Goal: Task Accomplishment & Management: Complete application form

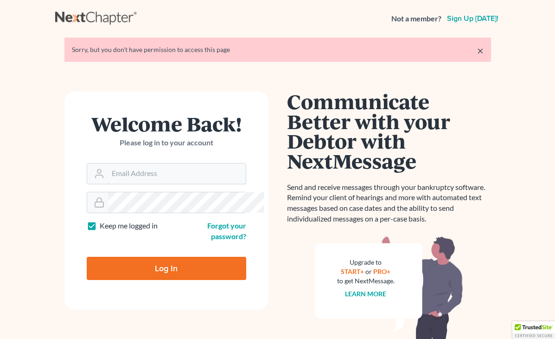
type input "[EMAIL_ADDRESS][DOMAIN_NAME]"
click at [142, 256] on input "Log In" at bounding box center [167, 267] width 160 height 23
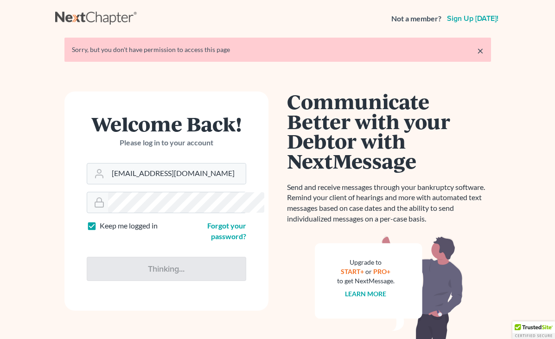
type input "Thinking..."
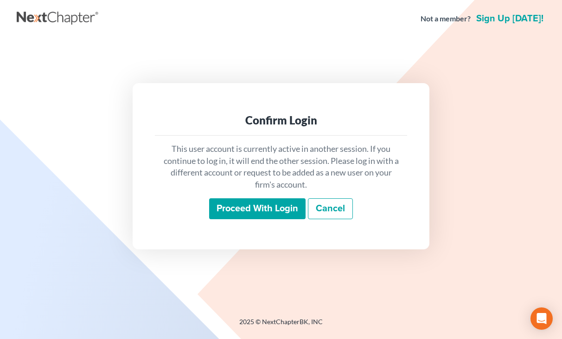
click at [253, 216] on input "Proceed with login" at bounding box center [257, 208] width 96 height 21
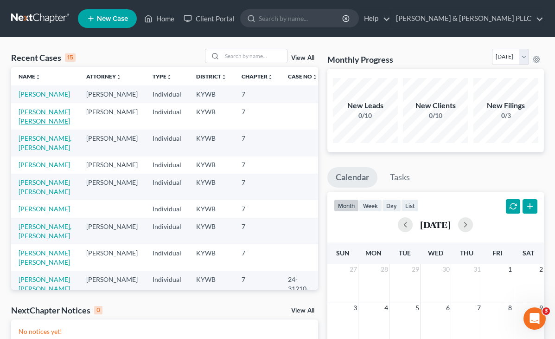
click at [21, 121] on link "[PERSON_NAME] [PERSON_NAME]" at bounding box center [44, 116] width 51 height 17
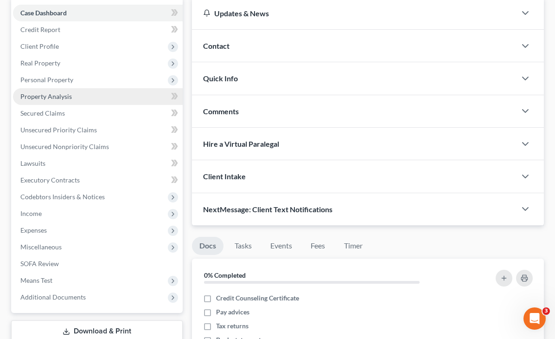
scroll to position [93, 0]
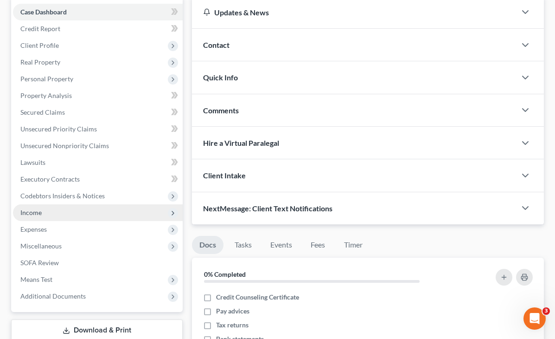
click at [34, 210] on span "Income" at bounding box center [30, 212] width 21 height 8
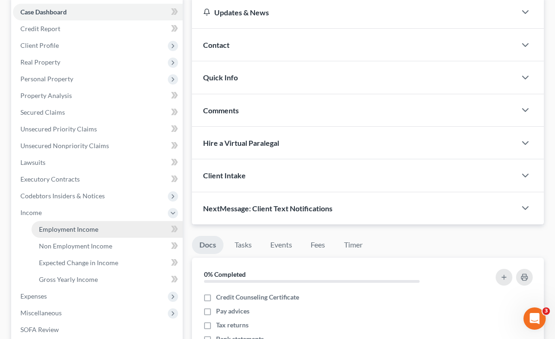
click at [54, 225] on span "Employment Income" at bounding box center [68, 229] width 59 height 8
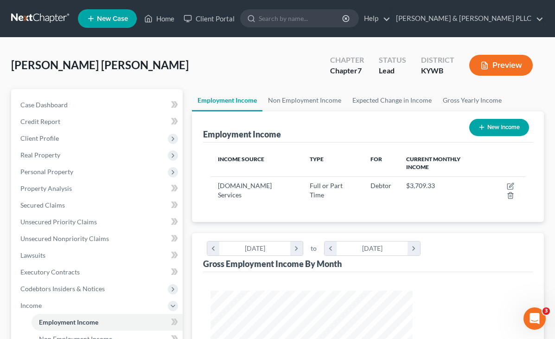
scroll to position [166, 221]
click at [437, 100] on link "Gross Yearly Income" at bounding box center [472, 100] width 70 height 22
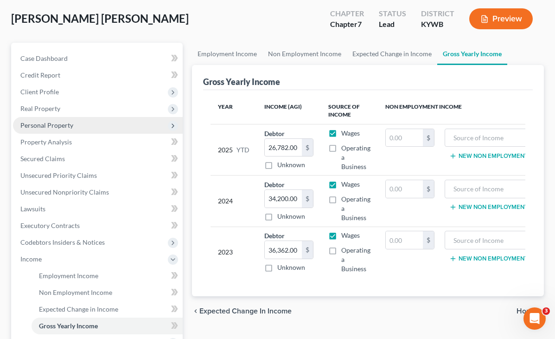
scroll to position [186, 0]
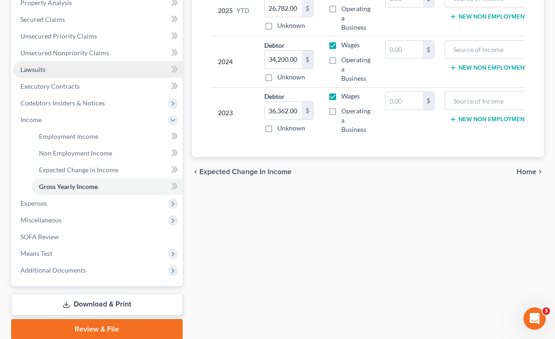
click at [37, 67] on span "Lawsuits" at bounding box center [32, 69] width 25 height 8
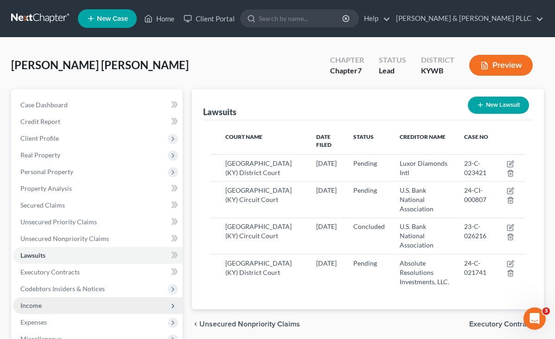
click at [34, 304] on span "Income" at bounding box center [30, 305] width 21 height 8
drag, startPoint x: 74, startPoint y: 320, endPoint x: 115, endPoint y: 310, distance: 42.5
click at [74, 320] on span "Employment Income" at bounding box center [68, 322] width 59 height 8
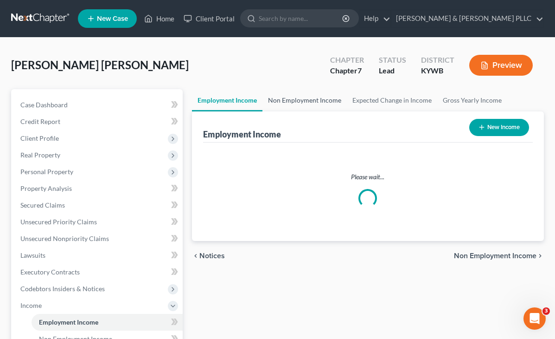
click at [278, 96] on link "Non Employment Income" at bounding box center [304, 100] width 84 height 22
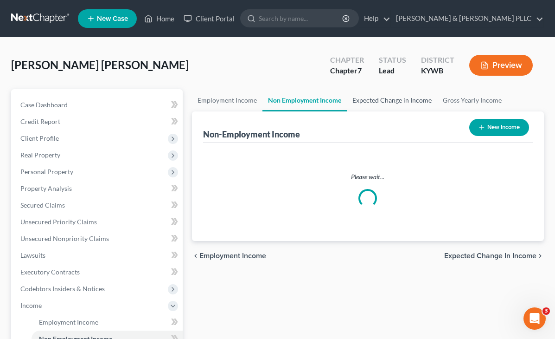
click at [347, 99] on link "Expected Change in Income" at bounding box center [392, 100] width 90 height 22
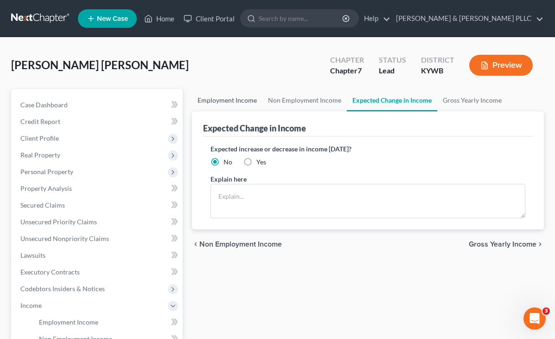
click at [196, 101] on link "Employment Income" at bounding box center [227, 100] width 70 height 22
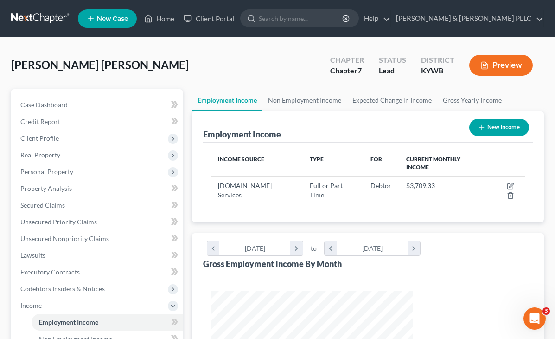
scroll to position [166, 221]
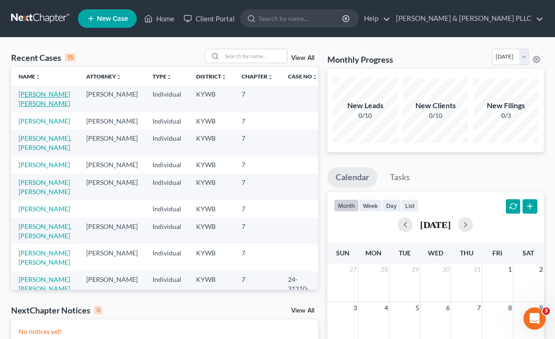
click at [29, 94] on link "Gomez Tamayo, Sandro" at bounding box center [44, 98] width 51 height 17
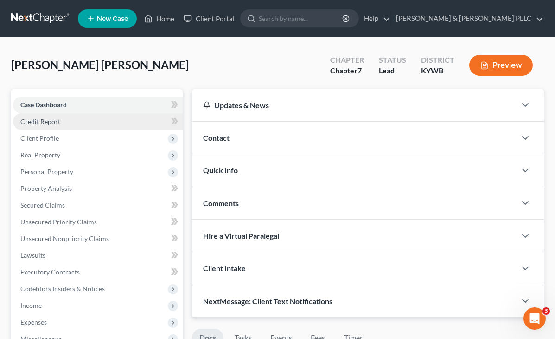
click at [48, 115] on link "Credit Report" at bounding box center [98, 121] width 170 height 17
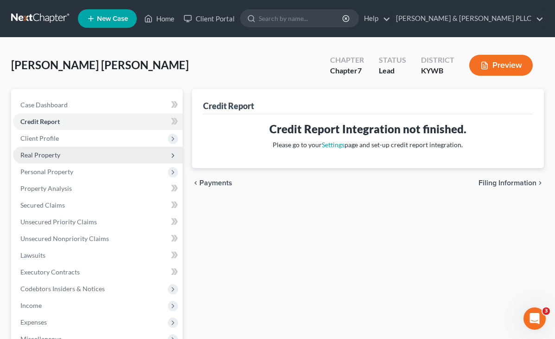
click at [43, 150] on span "Real Property" at bounding box center [98, 155] width 170 height 17
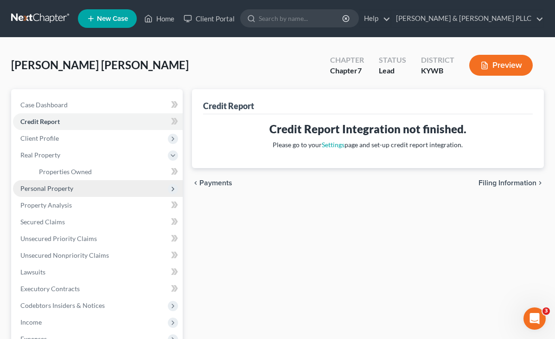
click at [45, 186] on span "Personal Property" at bounding box center [46, 188] width 53 height 8
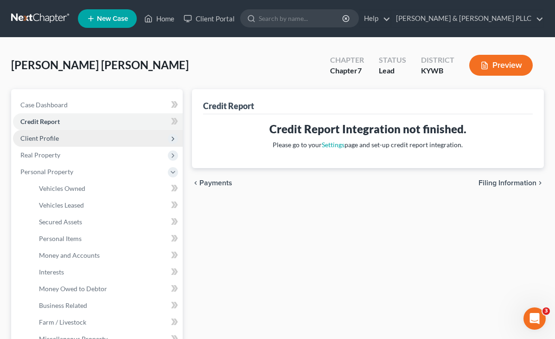
click at [35, 140] on span "Client Profile" at bounding box center [39, 138] width 38 height 8
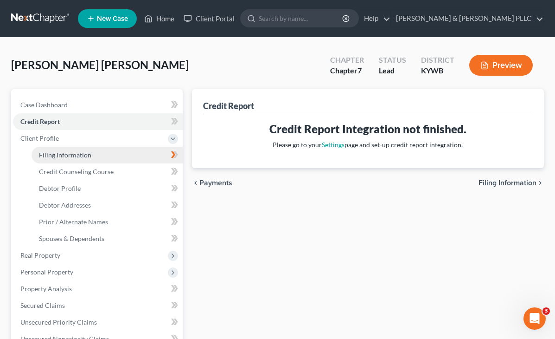
click at [54, 162] on link "Filing Information" at bounding box center [107, 155] width 151 height 17
select select "1"
select select "0"
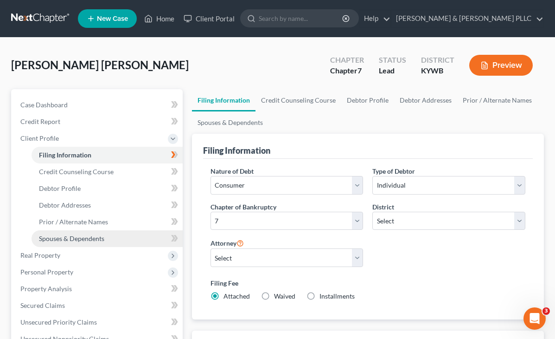
click at [73, 235] on span "Spouses & Dependents" at bounding box center [71, 238] width 65 height 8
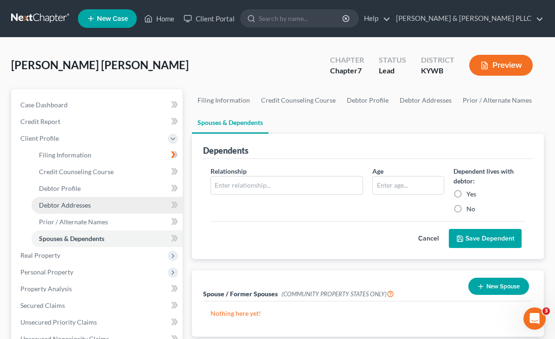
click at [71, 212] on link "Debtor Addresses" at bounding box center [107, 205] width 151 height 17
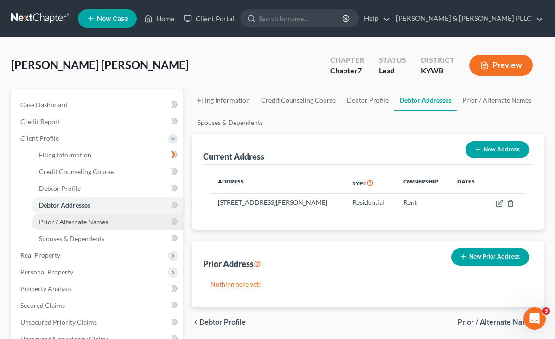
click at [73, 218] on span "Prior / Alternate Names" at bounding box center [73, 222] width 69 height 8
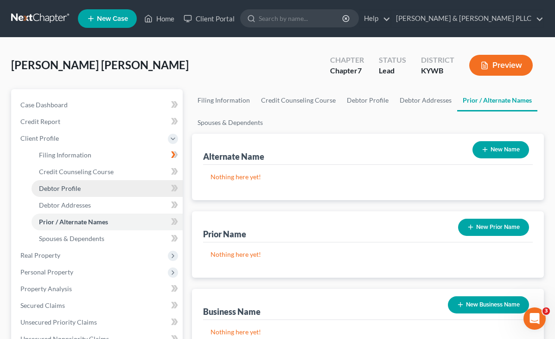
click at [68, 189] on span "Debtor Profile" at bounding box center [60, 188] width 42 height 8
select select "0"
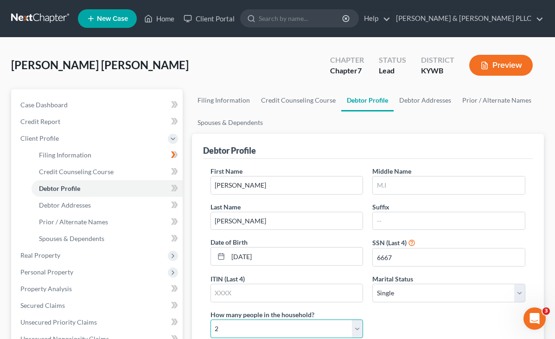
click at [364, 319] on select "Select 1 2 3 4 5 6 7 8 9 10 11 12 13 14 15 16 17 18 19 20" at bounding box center [287, 328] width 153 height 19
select select "0"
click at [364, 319] on select "Select 1 2 3 4 5 6 7 8 9 10 11 12 13 14 15 16 17 18 19 20" at bounding box center [287, 328] width 153 height 19
click at [418, 265] on ng-include "First Name Sandro Middle Name Last Name Gomez Tamayo Suffix Date of Birth 06/10…" at bounding box center [368, 305] width 315 height 279
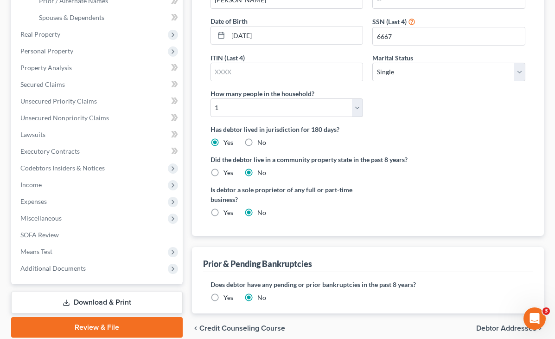
scroll to position [255, 0]
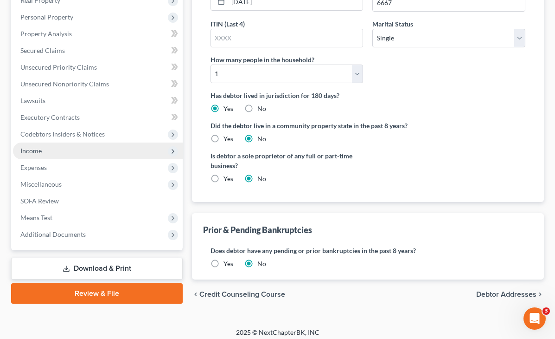
click at [40, 151] on span "Income" at bounding box center [30, 151] width 21 height 8
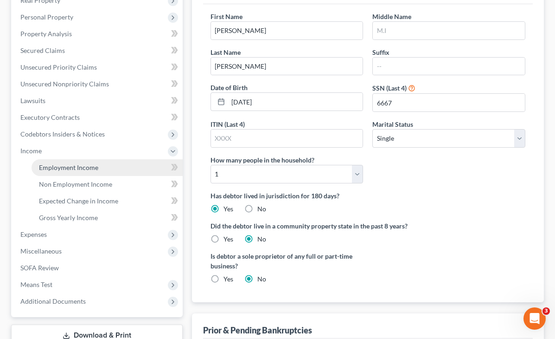
click at [62, 166] on span "Employment Income" at bounding box center [68, 167] width 59 height 8
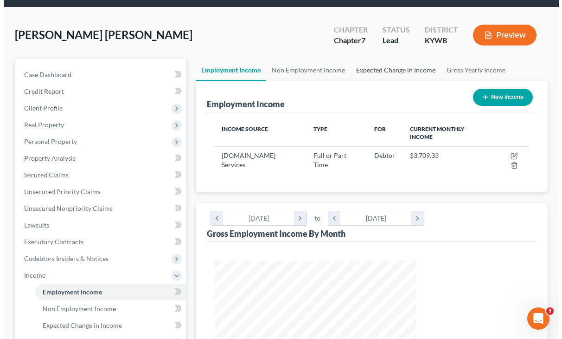
scroll to position [93, 0]
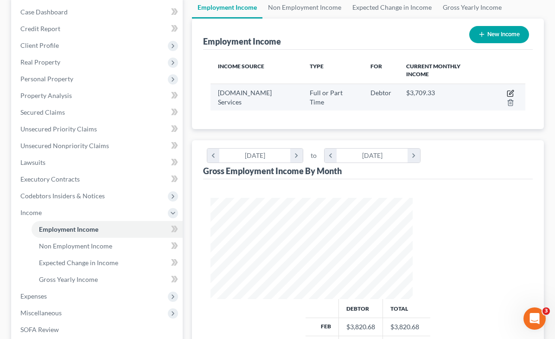
click at [507, 90] on icon "button" at bounding box center [510, 93] width 7 height 7
select select "0"
select select "50"
select select "3"
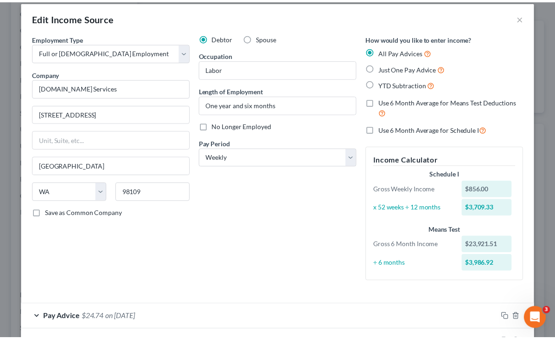
scroll to position [0, 0]
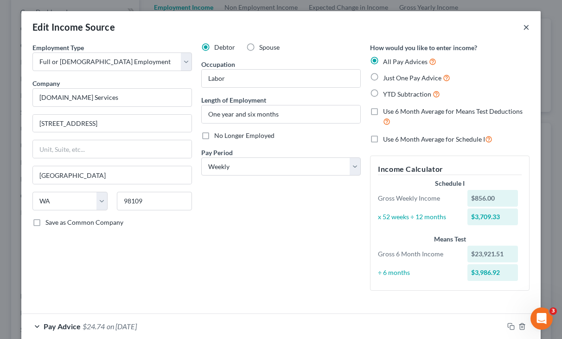
click at [525, 30] on button "×" at bounding box center [526, 26] width 6 height 11
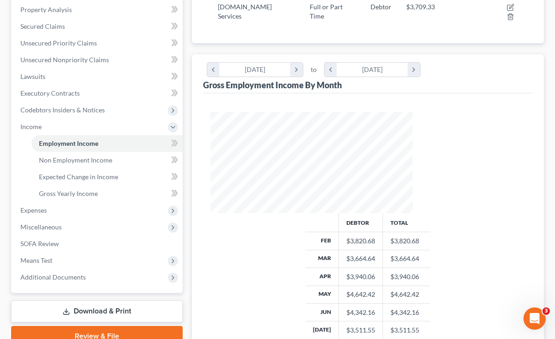
scroll to position [221, 0]
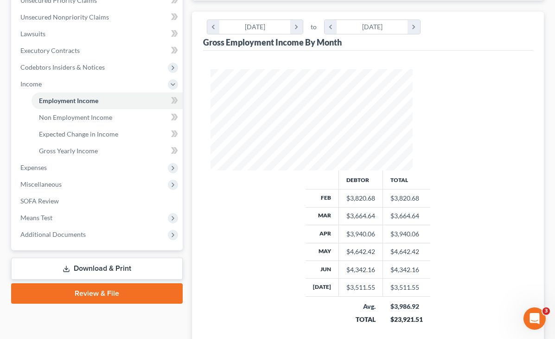
drag, startPoint x: 94, startPoint y: 266, endPoint x: 262, endPoint y: 236, distance: 170.2
click at [94, 266] on link "Download & Print" at bounding box center [97, 268] width 172 height 22
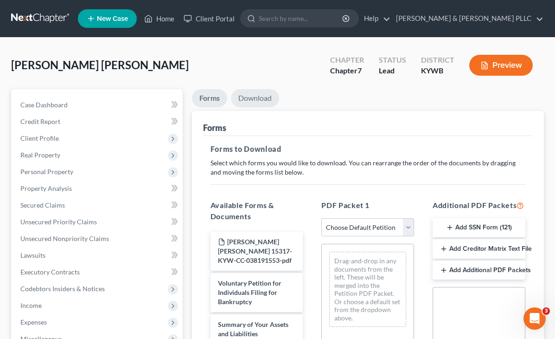
click at [231, 98] on link "Download" at bounding box center [255, 98] width 48 height 18
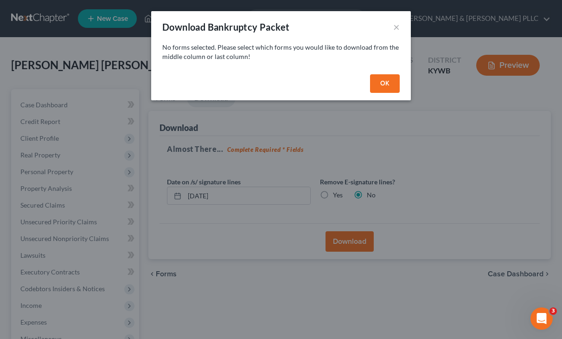
click at [387, 84] on button "OK" at bounding box center [385, 83] width 30 height 19
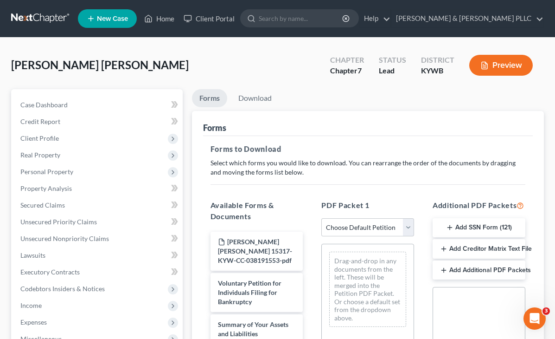
click at [192, 102] on link "Forms" at bounding box center [209, 98] width 35 height 18
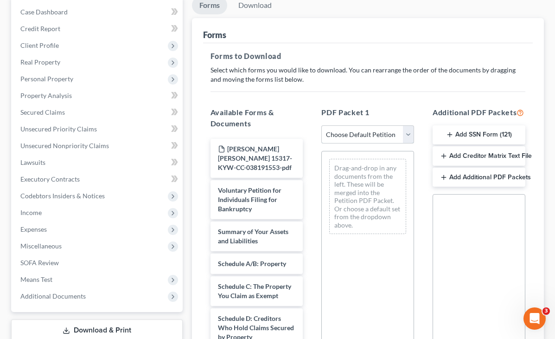
click at [341, 133] on select "Choose Default Petition PDF Packet Complete Bankruptcy Petition (all forms and …" at bounding box center [367, 134] width 93 height 19
select select "3"
click at [321, 125] on select "Choose Default Petition PDF Packet Complete Bankruptcy Petition (all forms and …" at bounding box center [367, 134] width 93 height 19
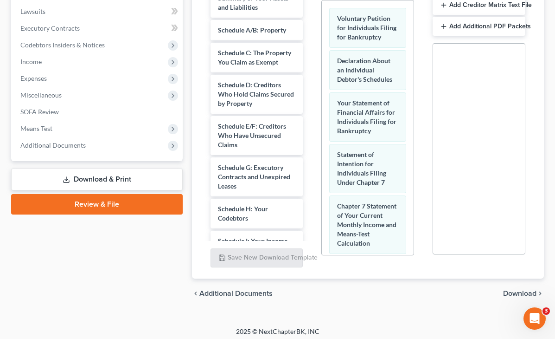
scroll to position [197, 0]
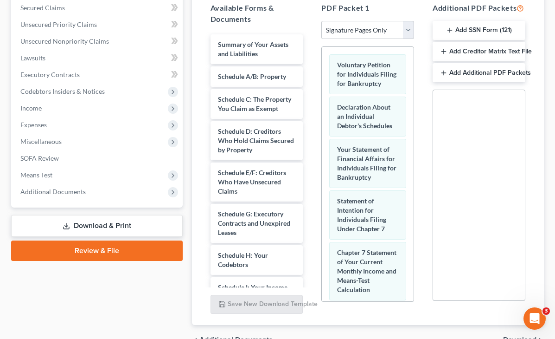
click at [511, 336] on span "Download" at bounding box center [519, 339] width 33 height 7
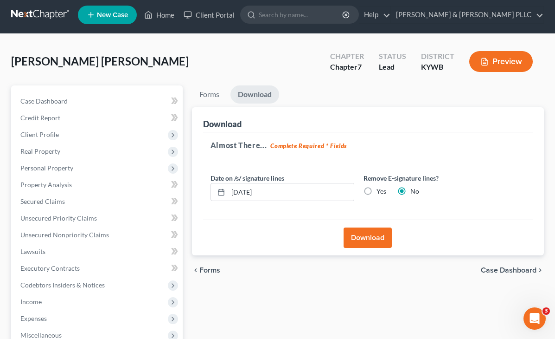
scroll to position [0, 0]
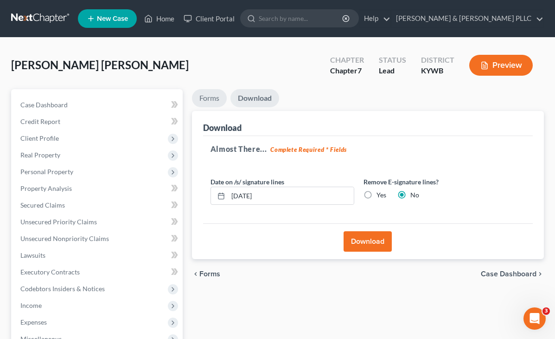
click at [192, 98] on link "Forms" at bounding box center [209, 98] width 35 height 18
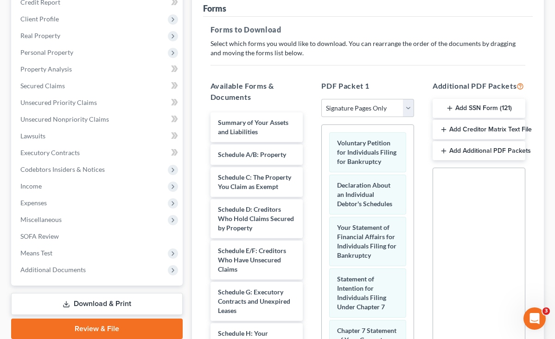
scroll to position [139, 0]
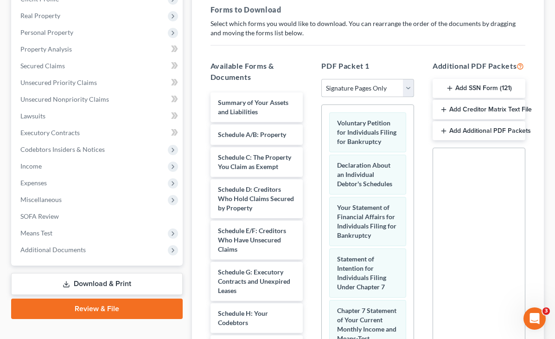
click at [359, 90] on select "Choose Default Petition PDF Packet Complete Bankruptcy Petition (all forms and …" at bounding box center [367, 88] width 93 height 19
click at [321, 79] on select "Choose Default Petition PDF Packet Complete Bankruptcy Petition (all forms and …" at bounding box center [367, 88] width 93 height 19
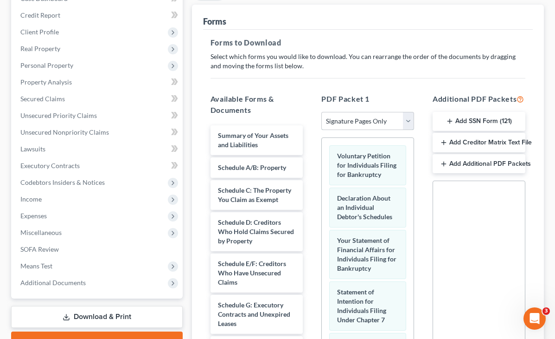
scroll to position [104, 0]
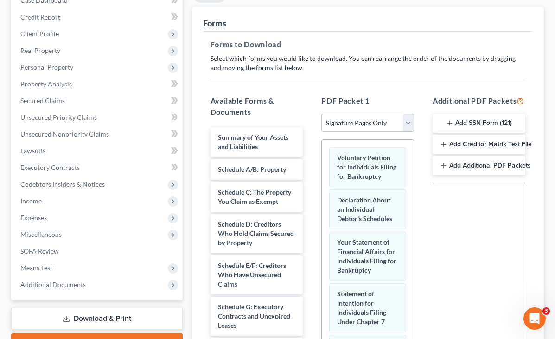
click at [454, 118] on button "Add SSN Form (121)" at bounding box center [479, 123] width 93 height 19
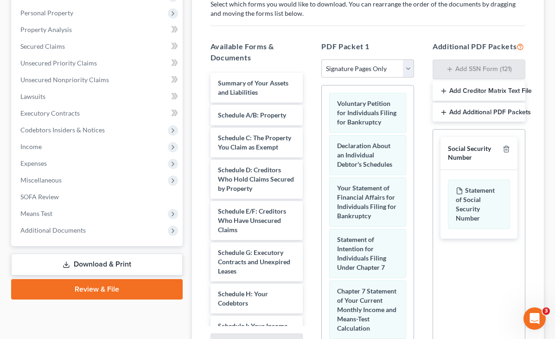
scroll to position [243, 0]
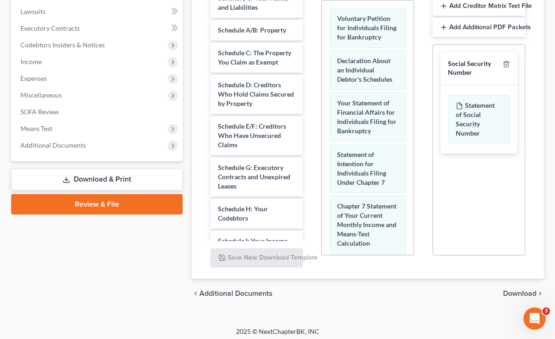
click at [525, 289] on span "Download" at bounding box center [519, 292] width 33 height 7
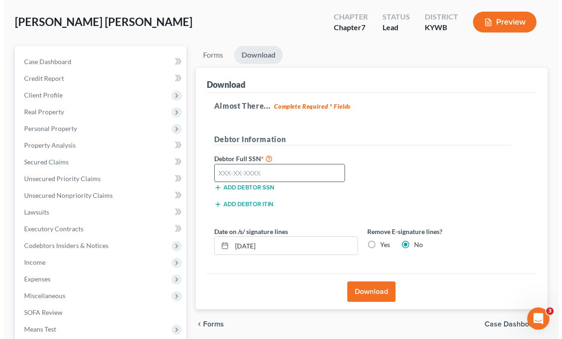
scroll to position [0, 0]
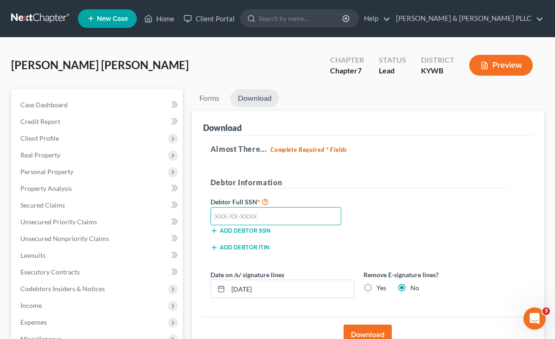
click at [211, 214] on input "text" at bounding box center [276, 216] width 131 height 19
type input "000-00-0000"
click at [344, 330] on button "Download" at bounding box center [368, 334] width 48 height 20
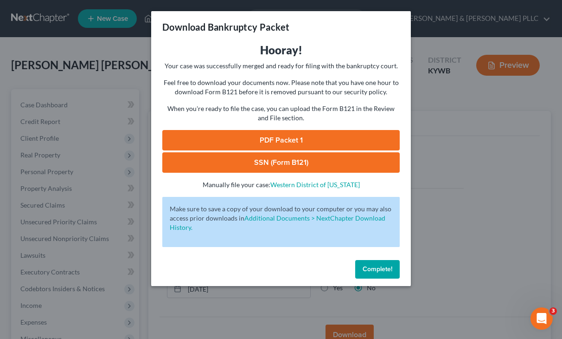
click at [282, 137] on link "PDF Packet 1" at bounding box center [280, 140] width 237 height 20
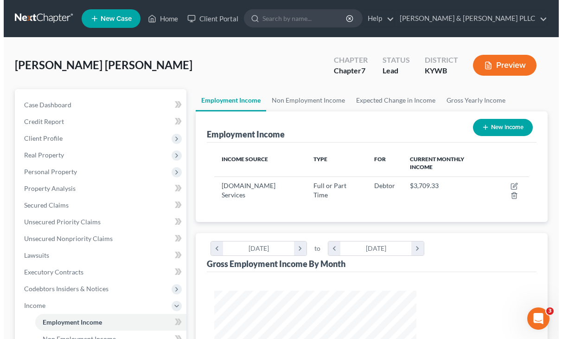
scroll to position [166, 221]
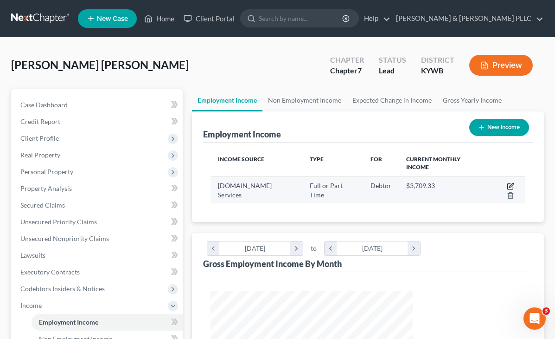
click at [507, 184] on icon "button" at bounding box center [510, 187] width 6 height 6
select select "0"
select select "50"
select select "3"
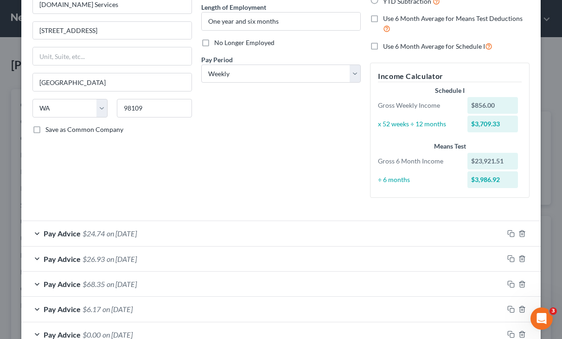
scroll to position [0, 0]
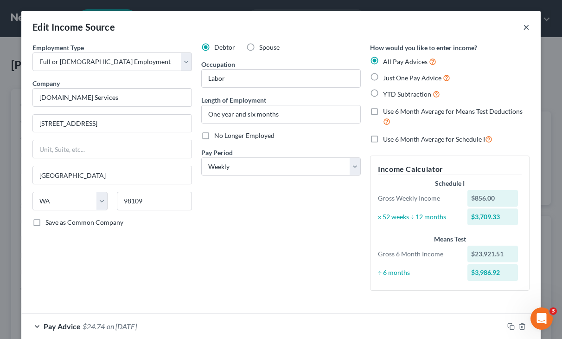
drag, startPoint x: 522, startPoint y: 28, endPoint x: 474, endPoint y: 38, distance: 48.7
click at [496, 38] on div "Edit Income Source ×" at bounding box center [280, 27] width 519 height 32
